Goal: Task Accomplishment & Management: Use online tool/utility

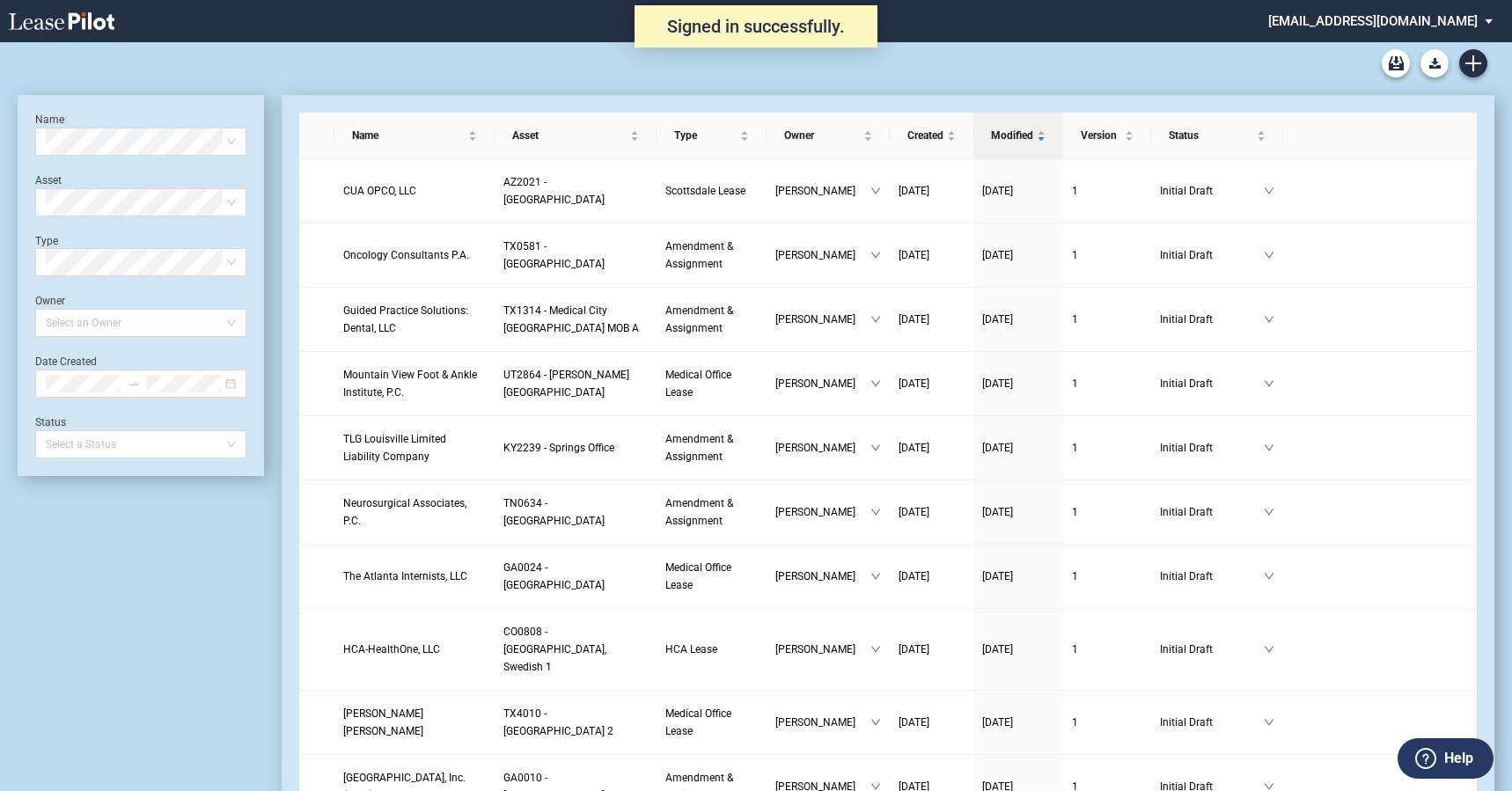
click at [1417, 13] on md-select "healthpeak@leasepilot.co Change Password 2-Factor Authentication Admin Area For…" at bounding box center [1387, 19] width 241 height 40
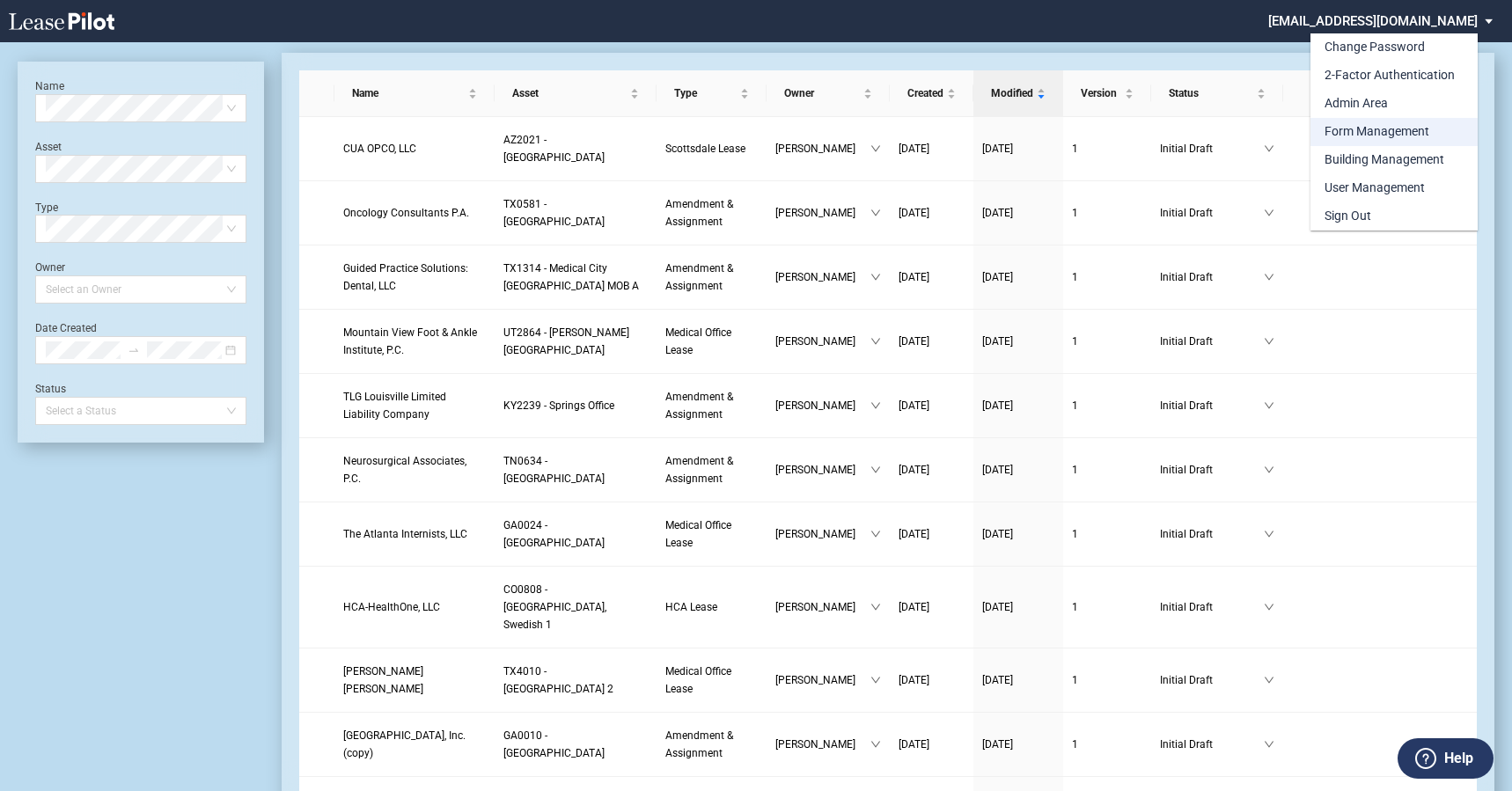
click at [1368, 124] on div "Form Management" at bounding box center [1377, 132] width 105 height 17
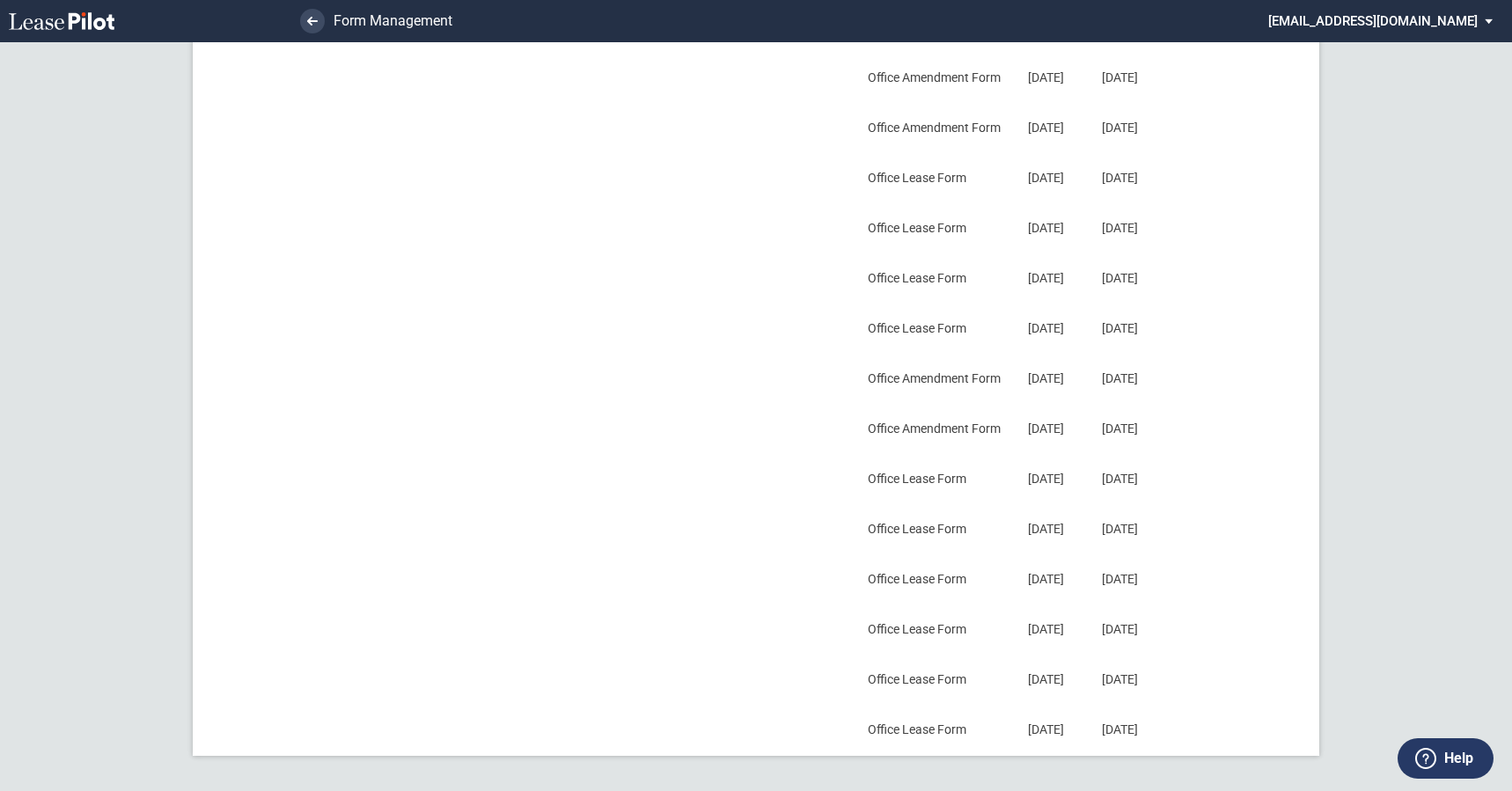
scroll to position [394, 0]
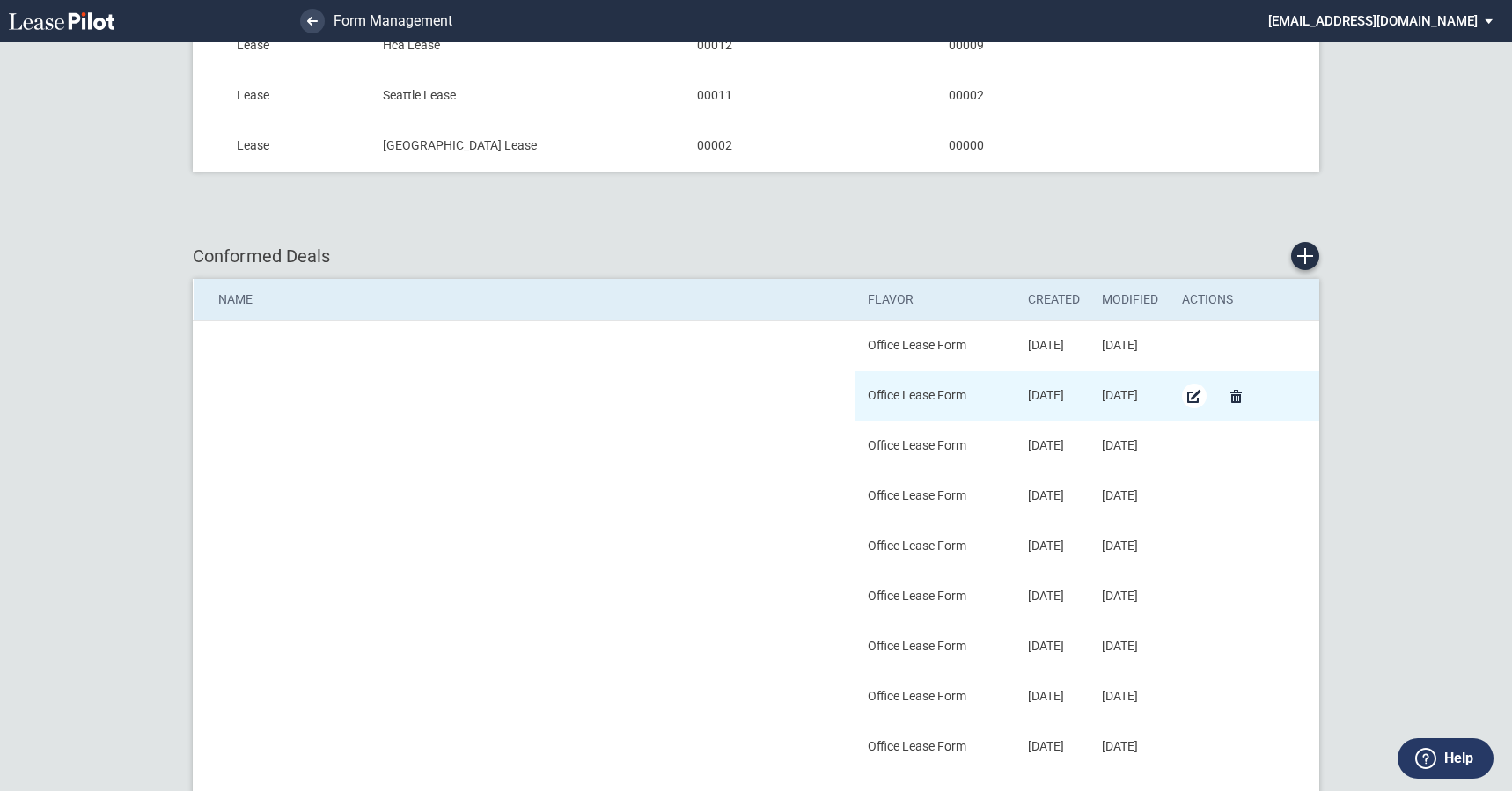
click at [1191, 397] on md-icon "Edit Conformed Deal" at bounding box center [1194, 396] width 21 height 21
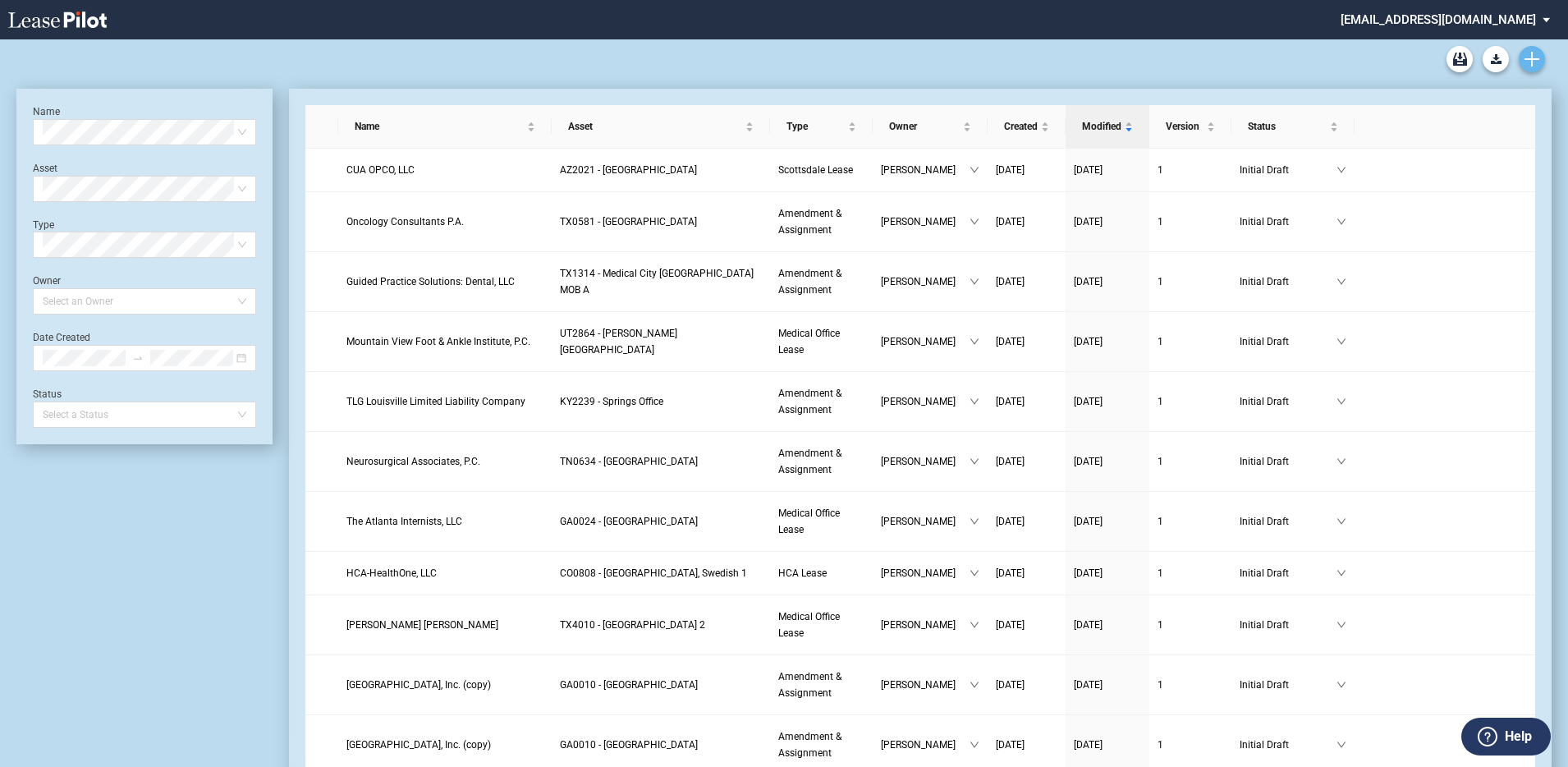
click at [1418, 47] on link "Create new document" at bounding box center [1532, 59] width 26 height 26
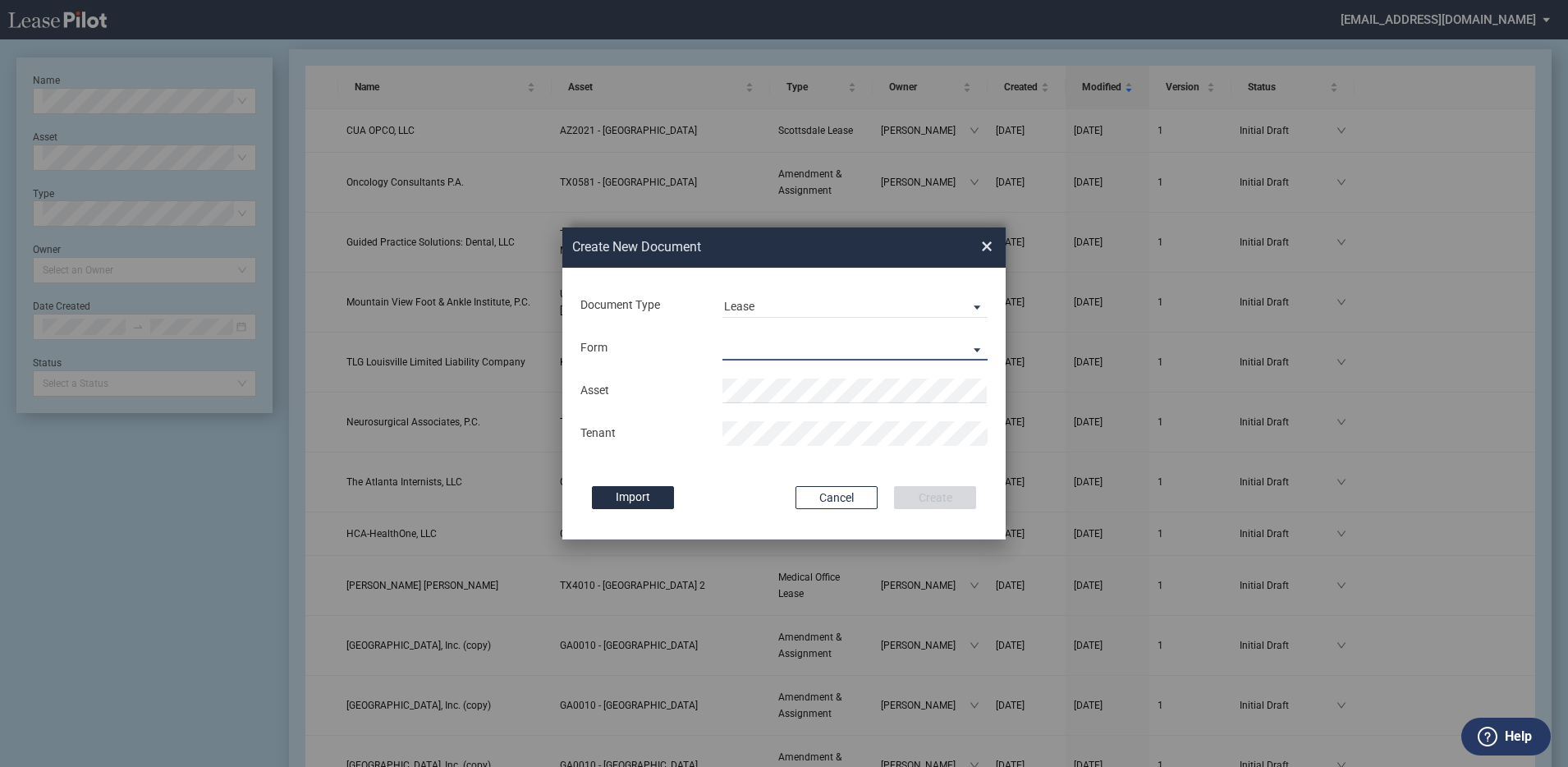
click at [860, 354] on md-select "Medical Office Lease Scottsdale Lease Louisville Lease [GEOGRAPHIC_DATA] [GEOGR…" at bounding box center [855, 347] width 266 height 24
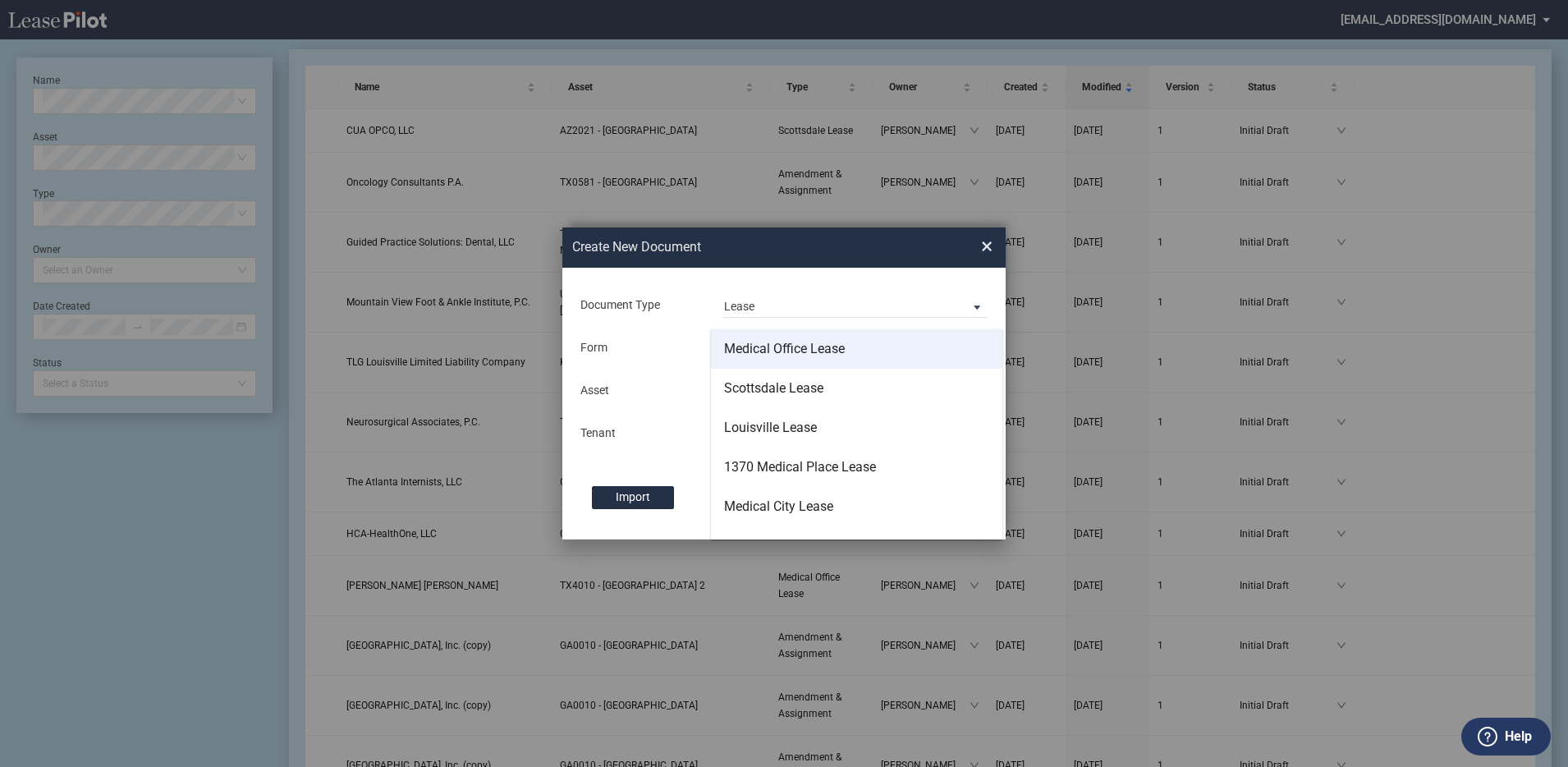
click at [851, 354] on md-option "Medical Office Lease" at bounding box center [857, 348] width 292 height 39
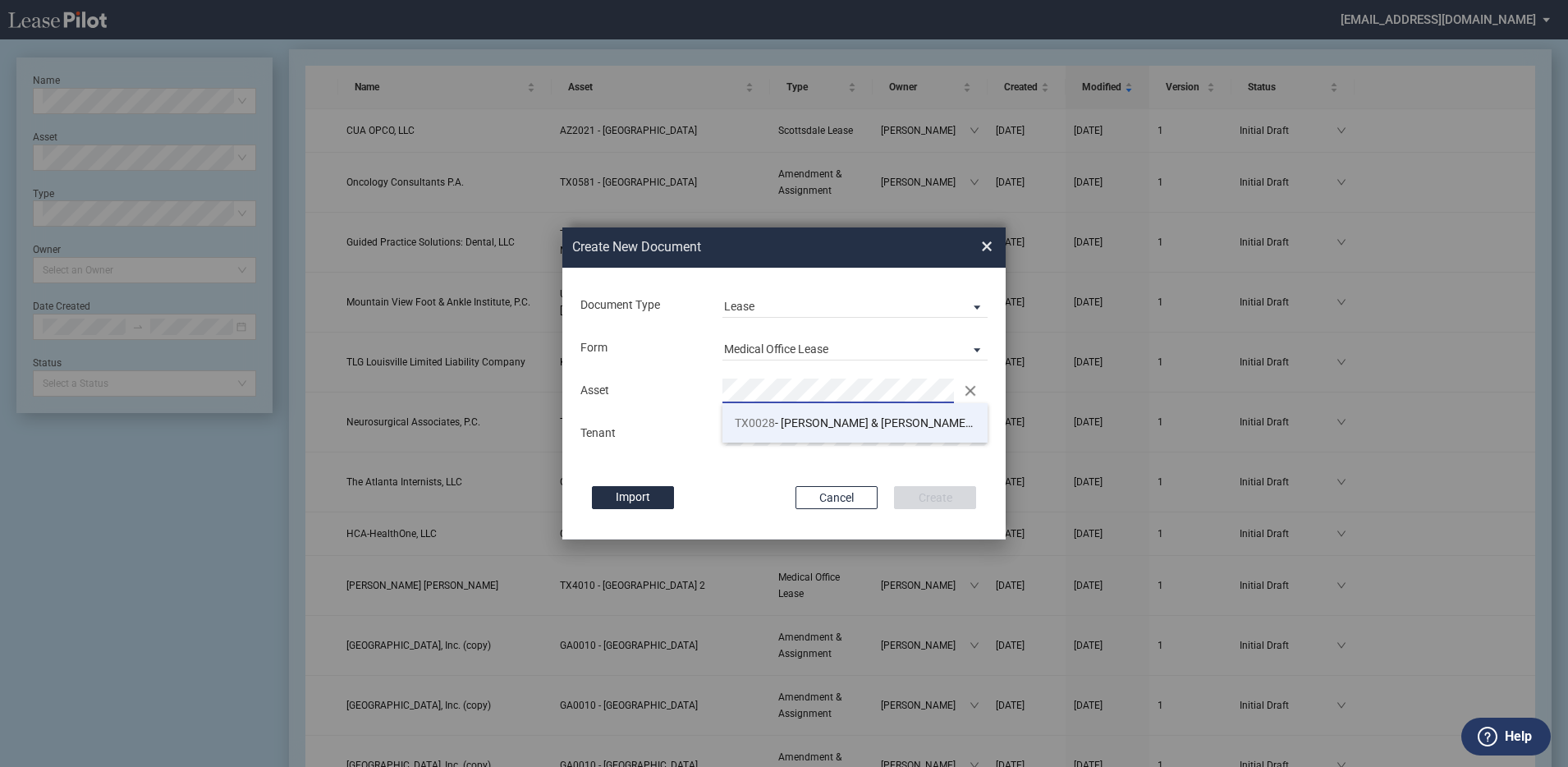
click at [876, 433] on li "TX0028 - [PERSON_NAME] & [PERSON_NAME] [PERSON_NAME][GEOGRAPHIC_DATA][MEDICAL_D…" at bounding box center [855, 422] width 266 height 39
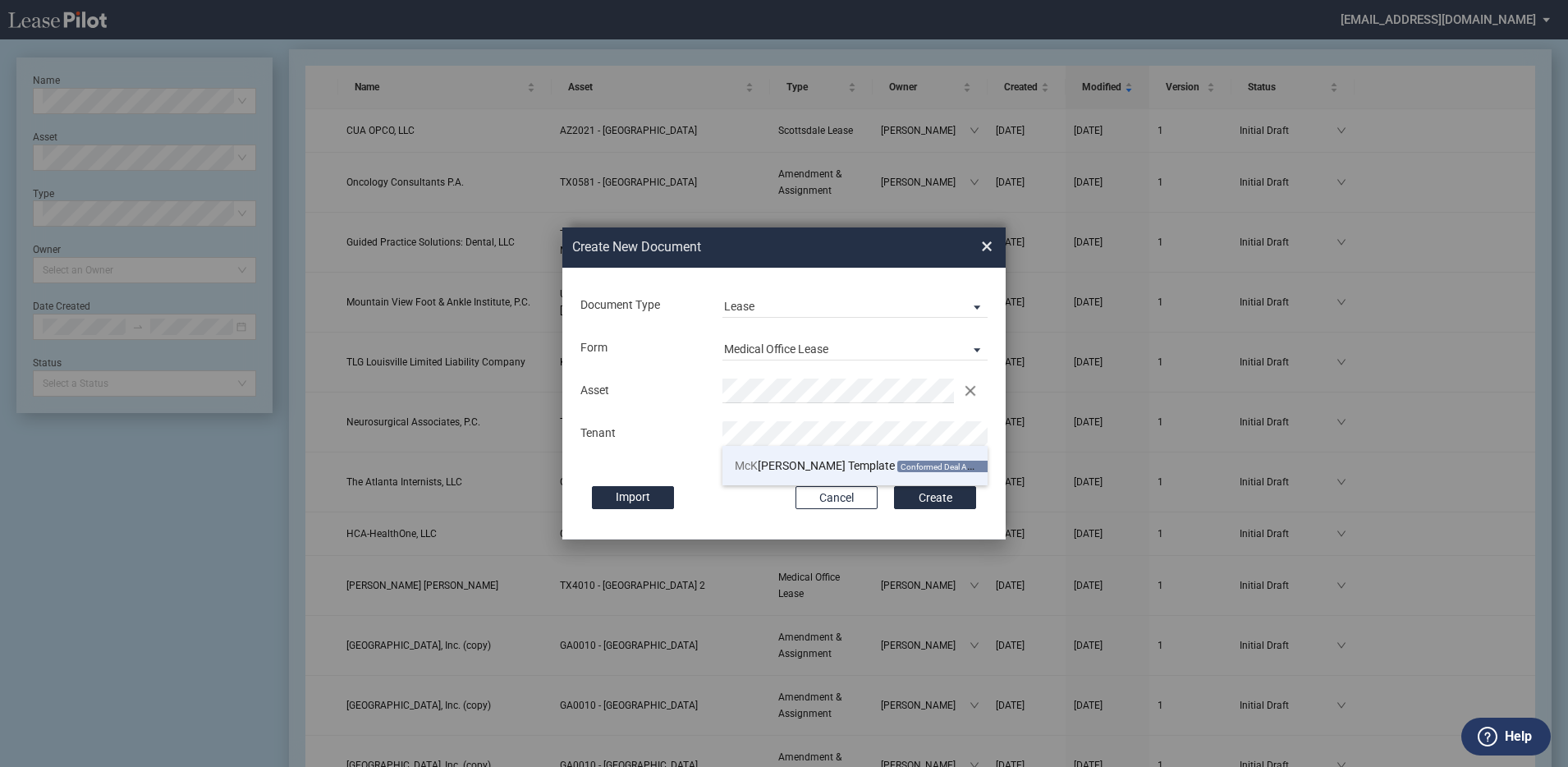
click at [897, 461] on span "Conformed Deal Available" at bounding box center [946, 466] width 99 height 12
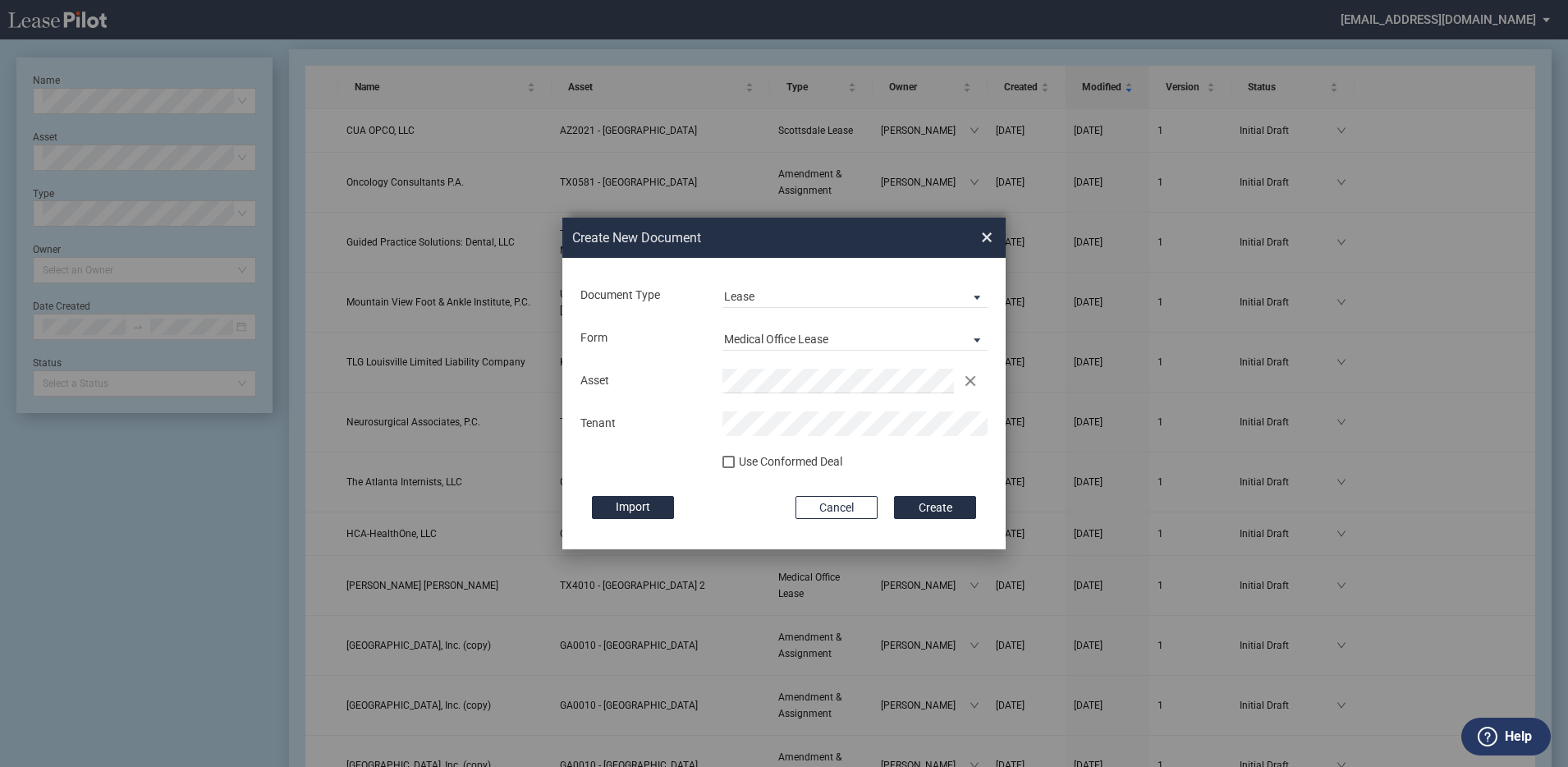
click at [749, 463] on div "Use Conformed Deal" at bounding box center [790, 462] width 103 height 16
click at [734, 500] on div "Import" at bounding box center [685, 507] width 188 height 23
click at [846, 500] on button "Cancel" at bounding box center [837, 507] width 82 height 23
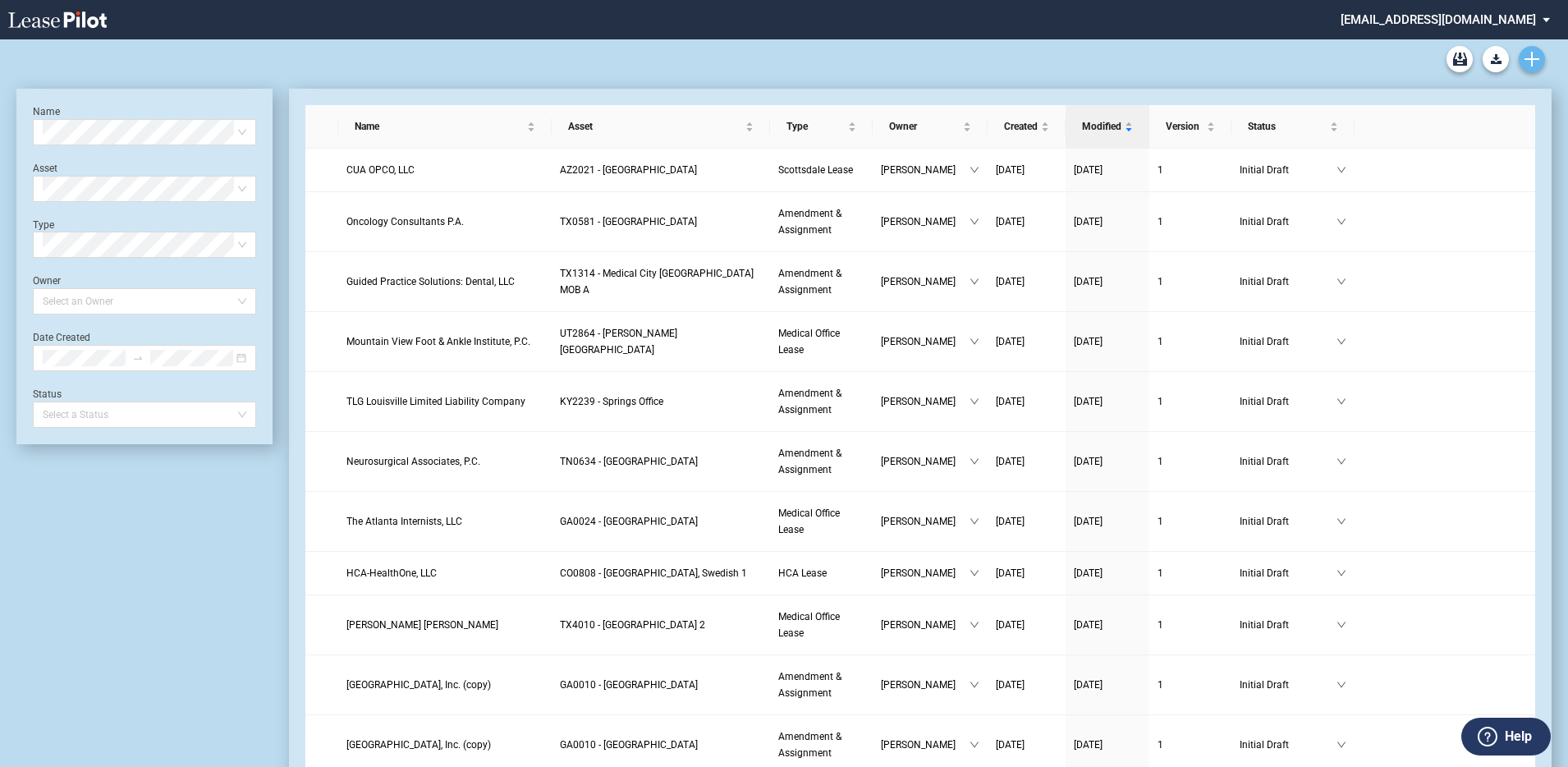
click at [1418, 63] on link "Create new document" at bounding box center [1532, 59] width 26 height 26
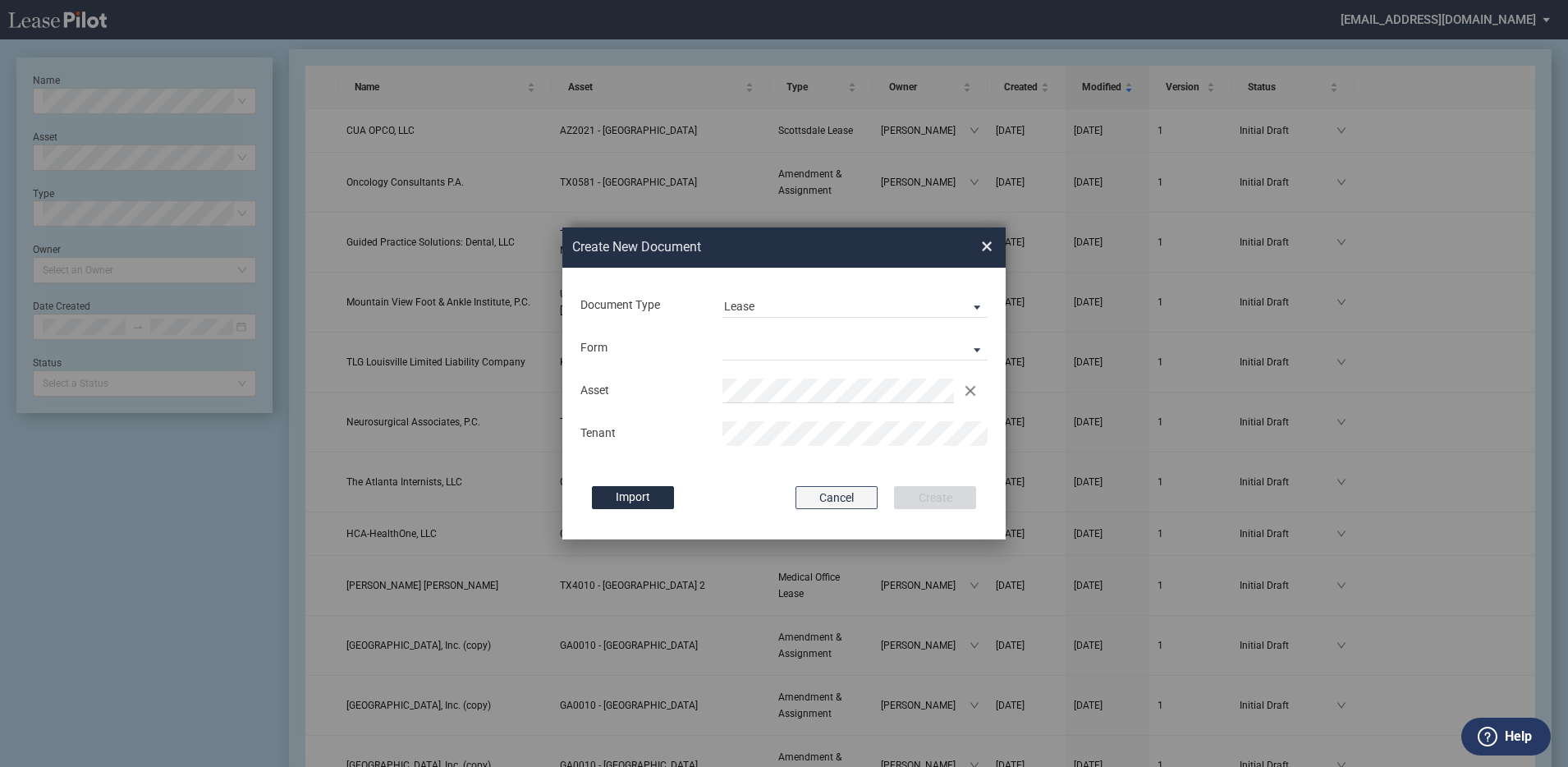
click at [821, 502] on button "Cancel" at bounding box center [837, 497] width 82 height 23
